Goal: Information Seeking & Learning: Check status

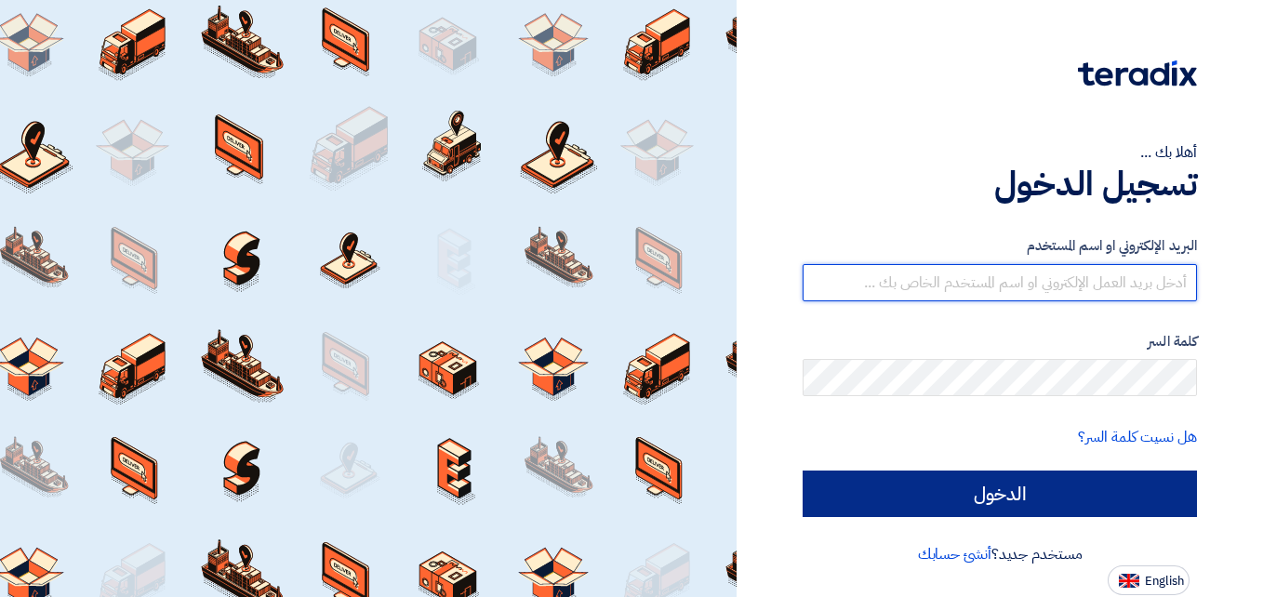
type input "[DOMAIN_NAME][EMAIL_ADDRESS][DOMAIN_NAME]"
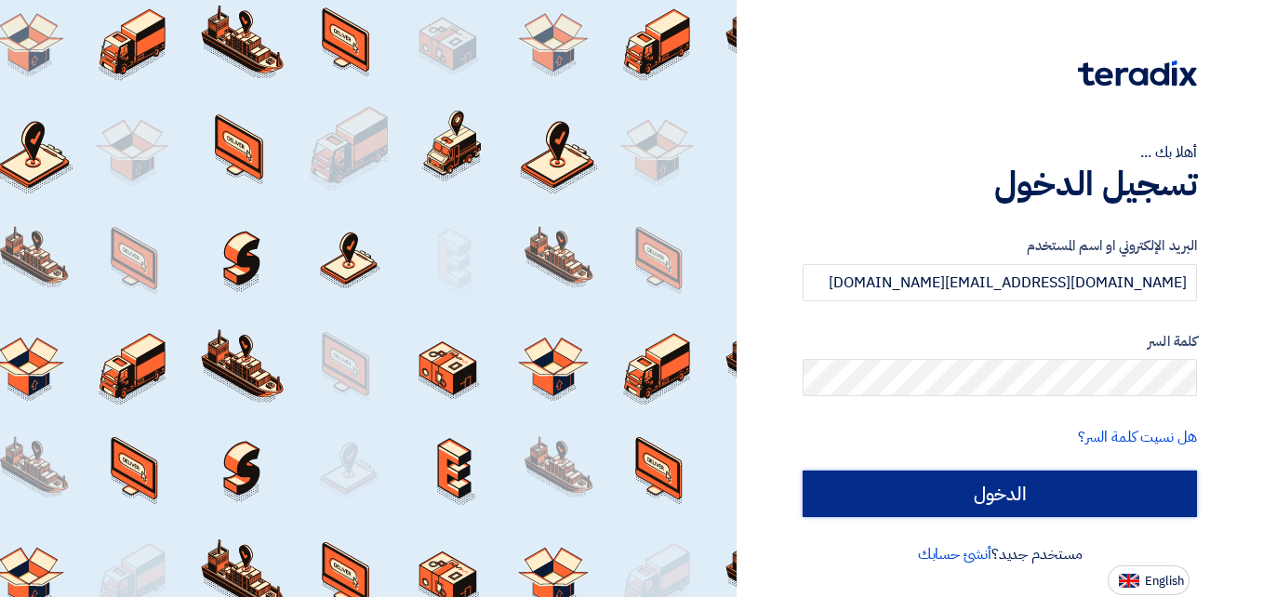
click at [998, 484] on input "الدخول" at bounding box center [999, 493] width 394 height 46
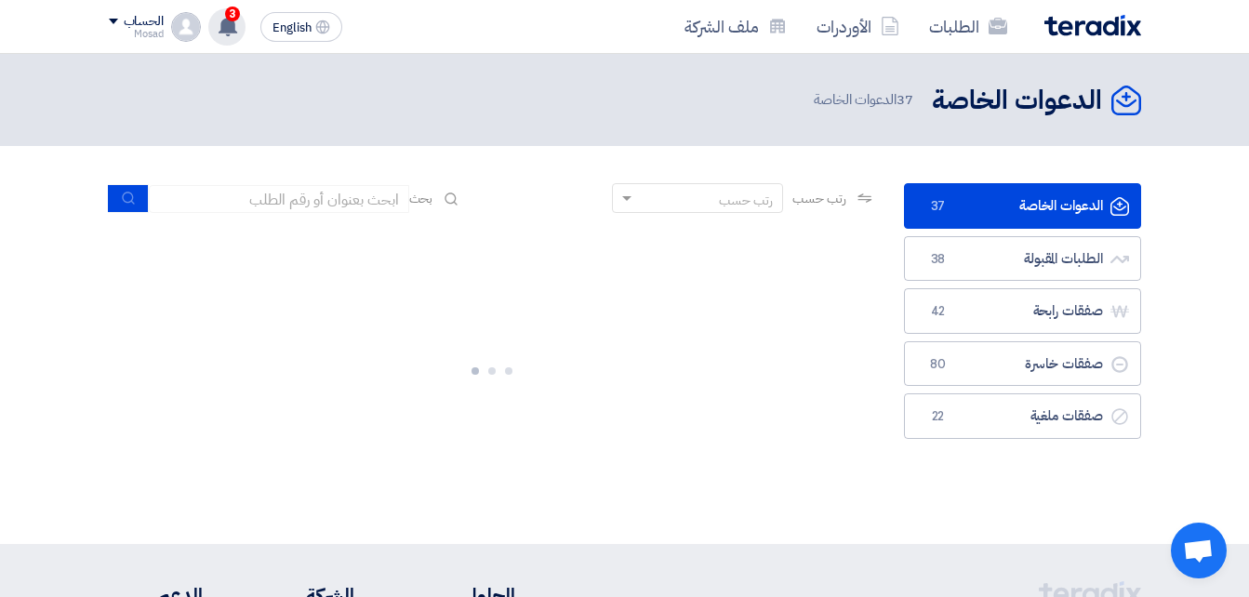
click at [226, 10] on span "3" at bounding box center [232, 14] width 15 height 15
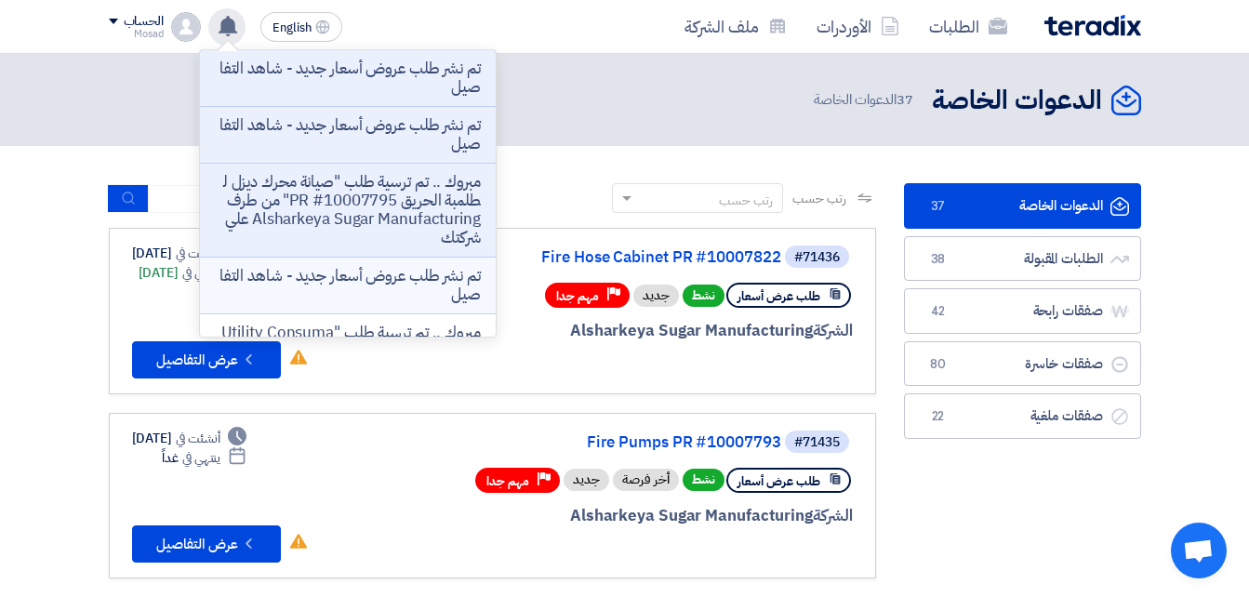
click at [423, 288] on p "تم نشر طلب عروض أسعار جديد - شاهد التفاصيل" at bounding box center [348, 285] width 266 height 37
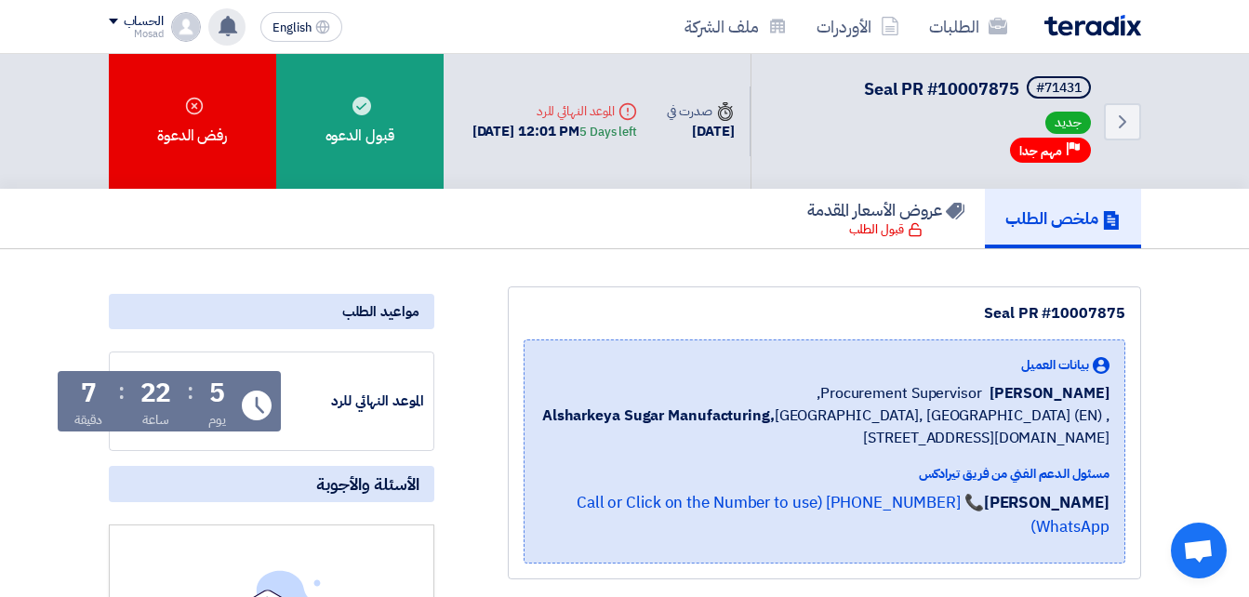
click at [219, 23] on icon at bounding box center [228, 26] width 20 height 20
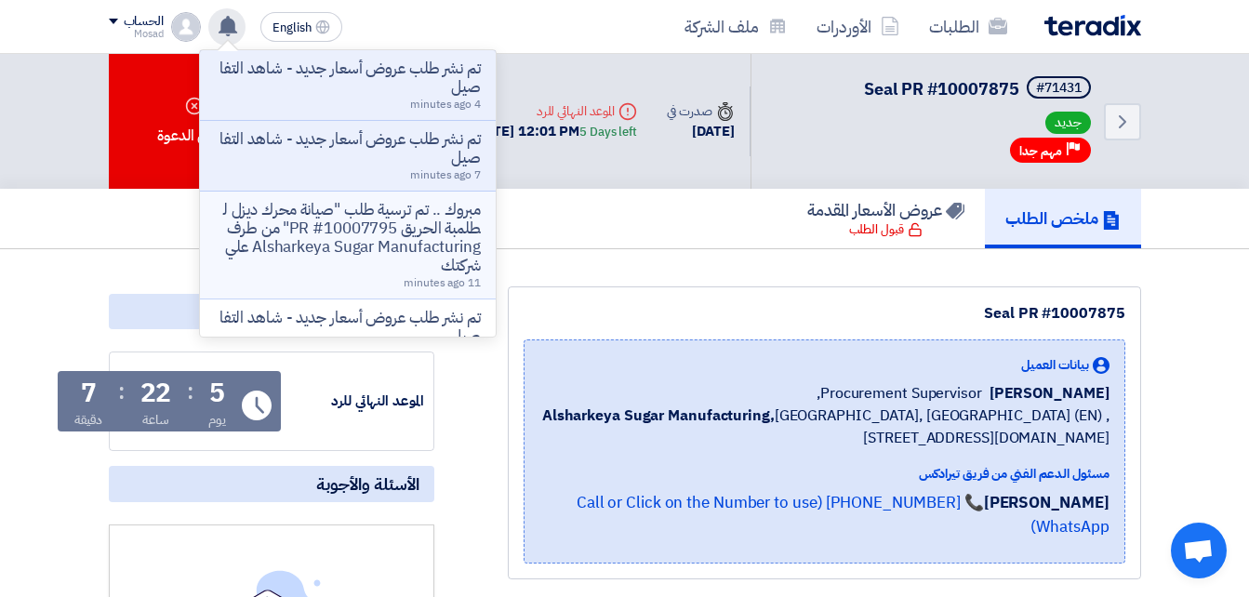
click at [349, 231] on p "مبروك .. تم ترسية طلب "صيانة محرك ديزل لطلمبة الحريق PR #10007795" من طرف Alsha…" at bounding box center [348, 238] width 266 height 74
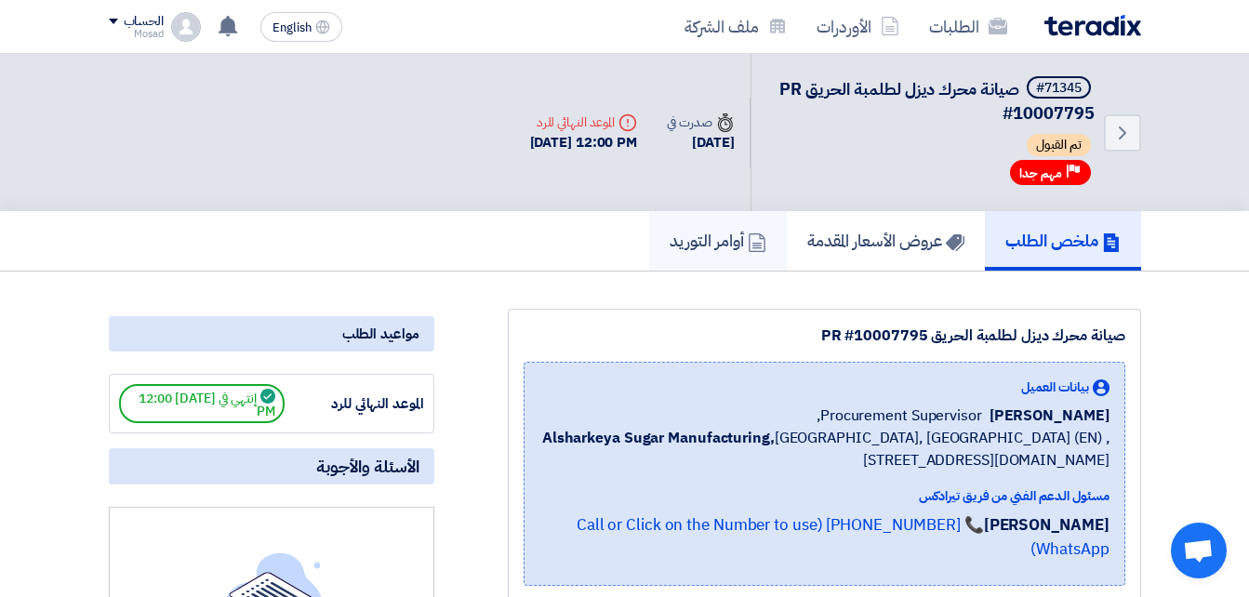
click at [672, 240] on h5 "أوامر التوريد" at bounding box center [717, 240] width 97 height 21
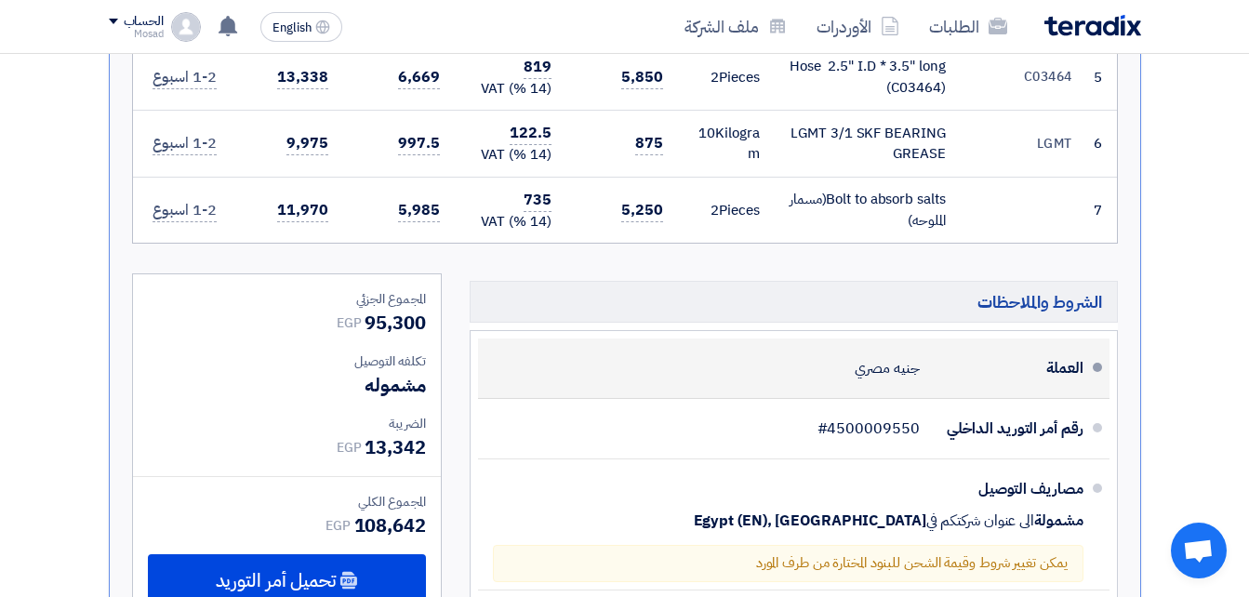
scroll to position [930, 0]
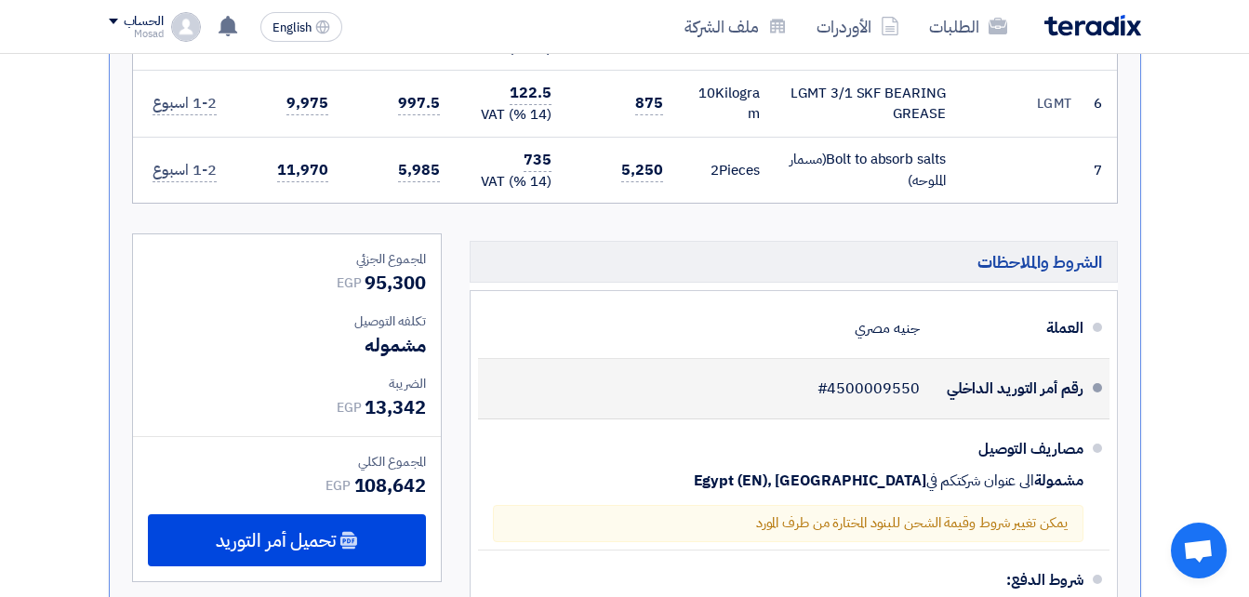
drag, startPoint x: 833, startPoint y: 387, endPoint x: 924, endPoint y: 389, distance: 91.1
click at [925, 390] on div "رقم أمر التوريد الداخلي #4500009550" at bounding box center [788, 388] width 590 height 45
drag, startPoint x: 924, startPoint y: 389, endPoint x: 909, endPoint y: 383, distance: 15.9
copy span "4500009550"
